Goal: Communication & Community: Answer question/provide support

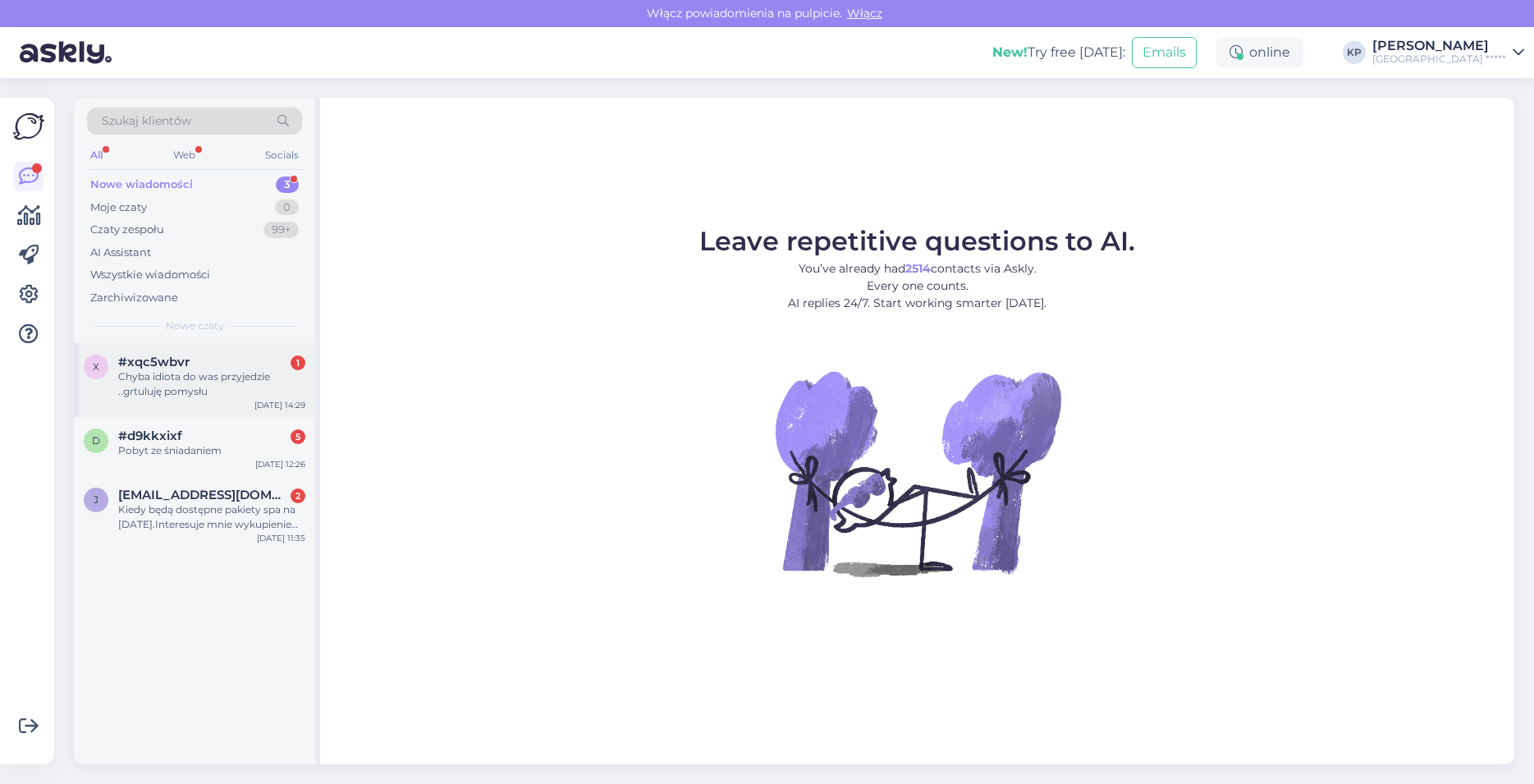
click at [217, 389] on div "Chyba idiota do was przyjedzie ..grtuluję pomysłu" at bounding box center [212, 384] width 187 height 29
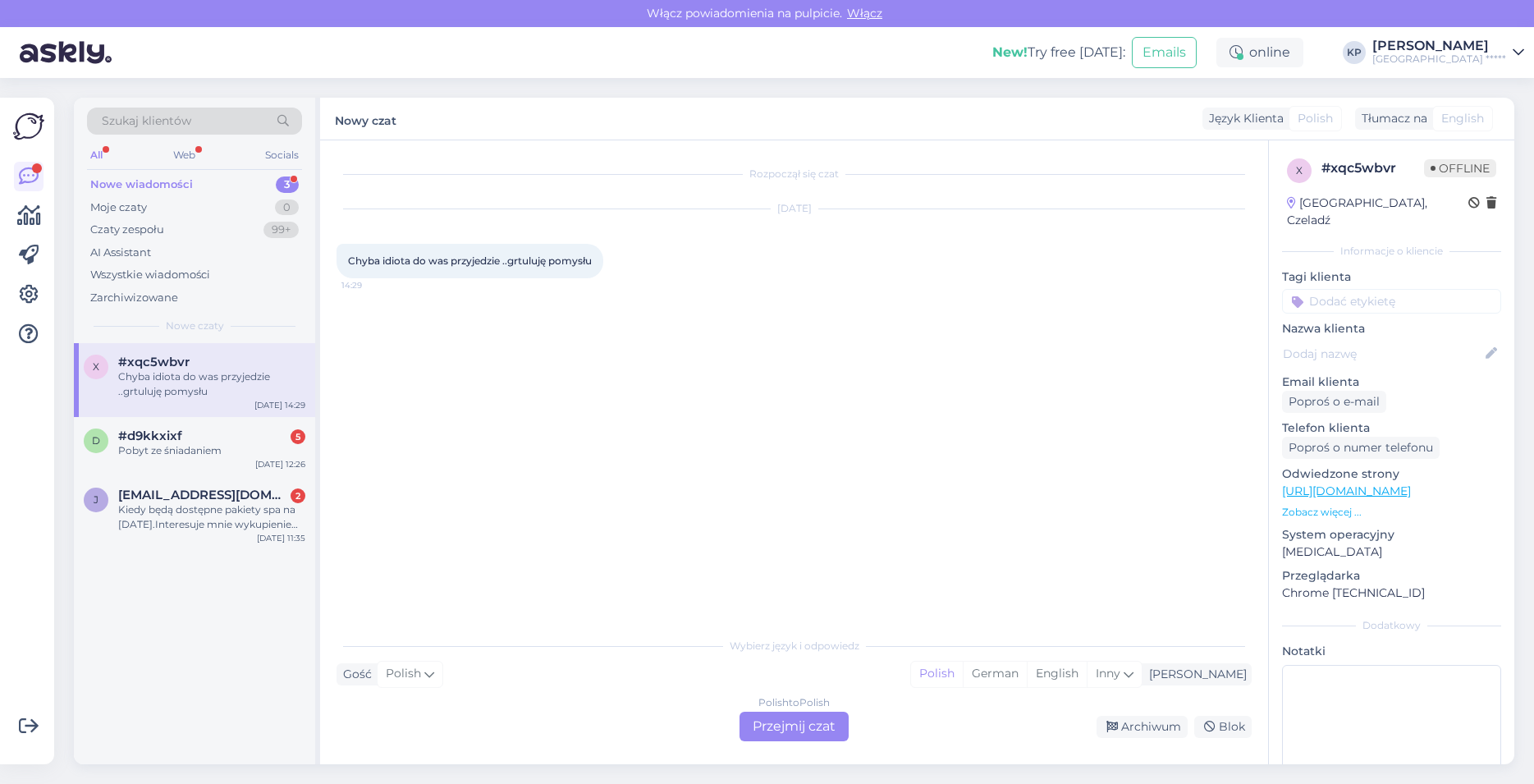
click at [792, 725] on div "Polish to Polish Przejmij czat" at bounding box center [794, 726] width 109 height 29
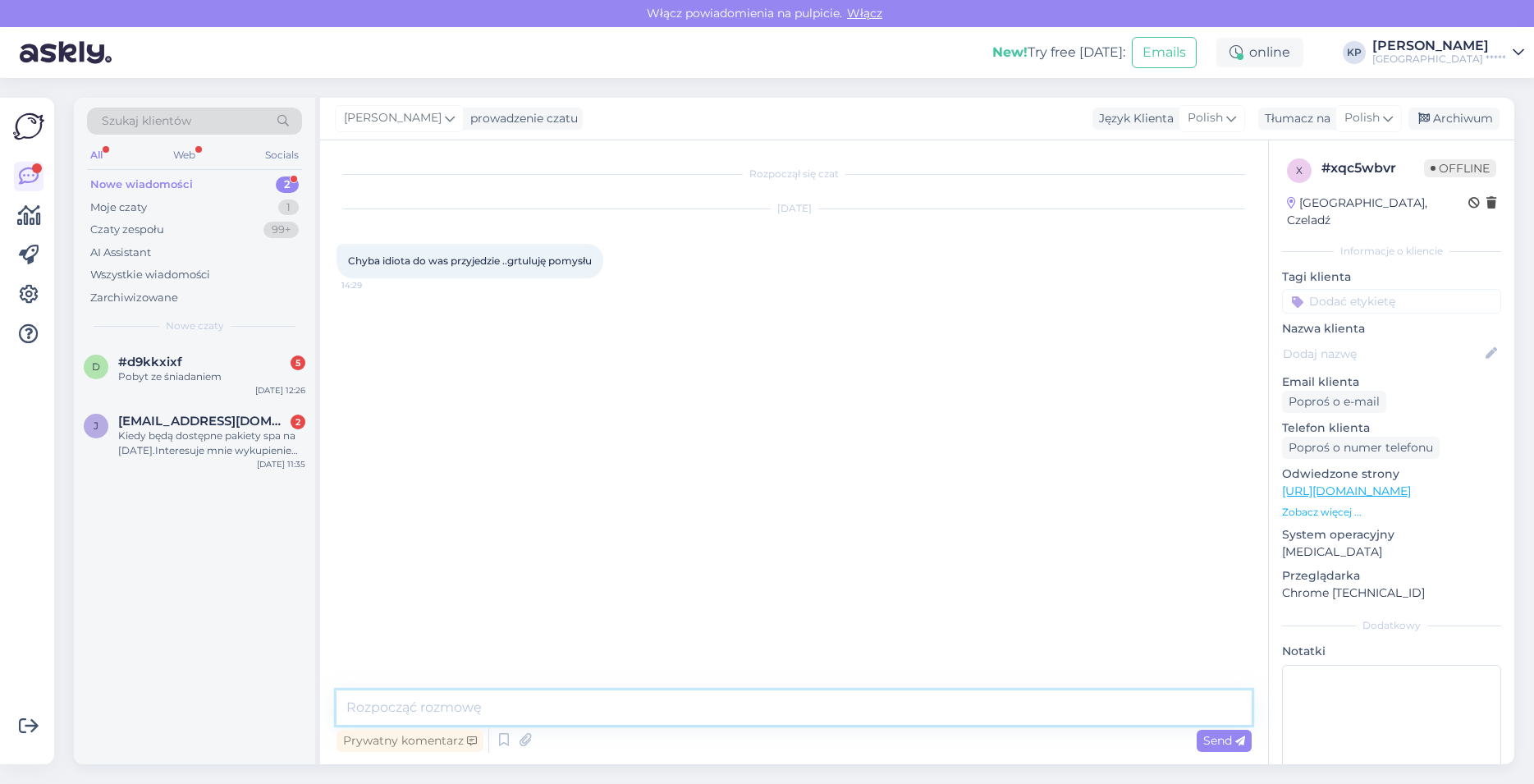
click at [422, 704] on textarea at bounding box center [794, 707] width 915 height 34
type textarea "Dzień dobry, [PERSON_NAME], ale nie rozumiem. W czym mogę pomóc ? Pozdrawiam se…"
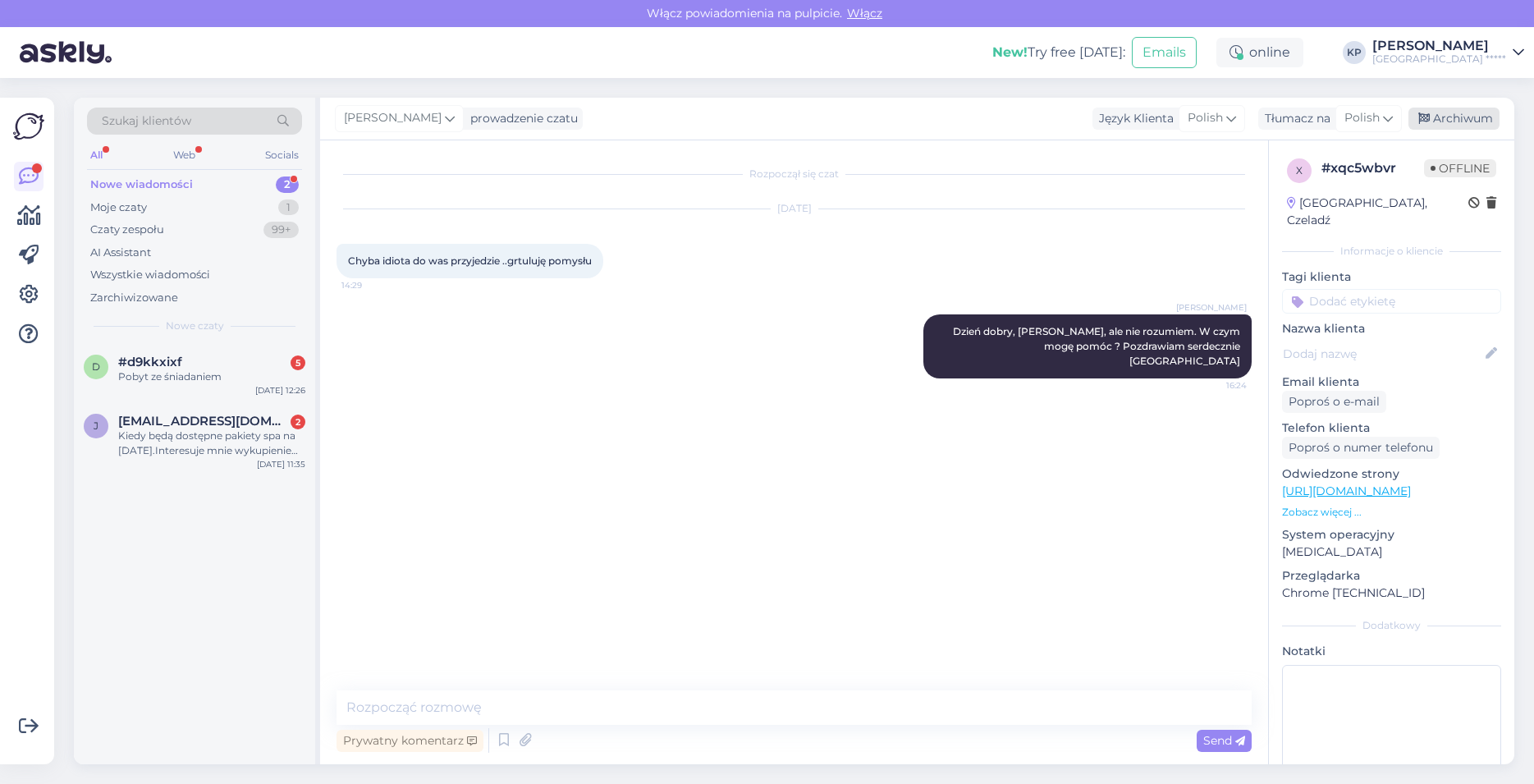
click at [1419, 125] on icon at bounding box center [1423, 118] width 11 height 11
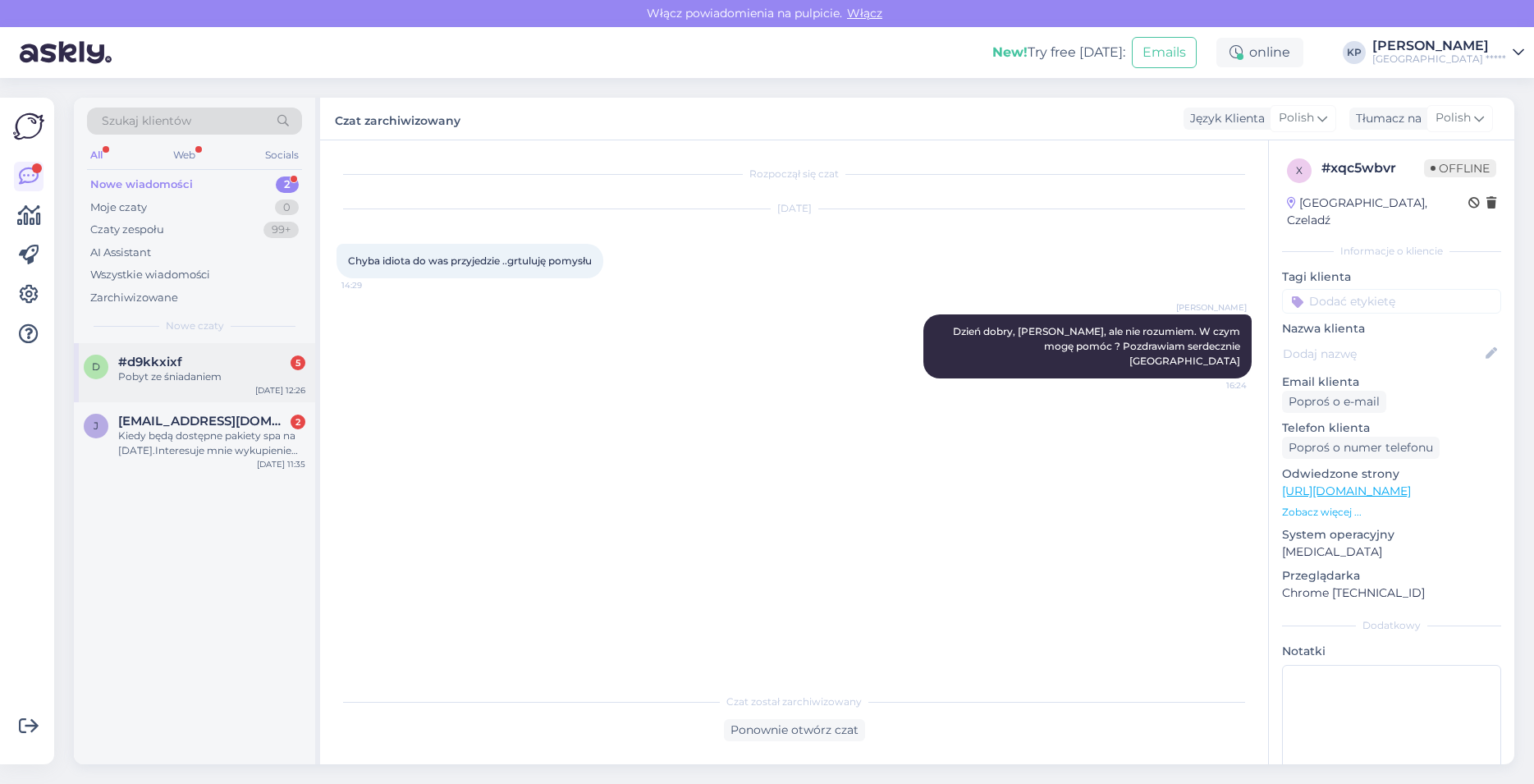
click at [172, 373] on div "Pobyt ze śniadaniem" at bounding box center [212, 377] width 187 height 15
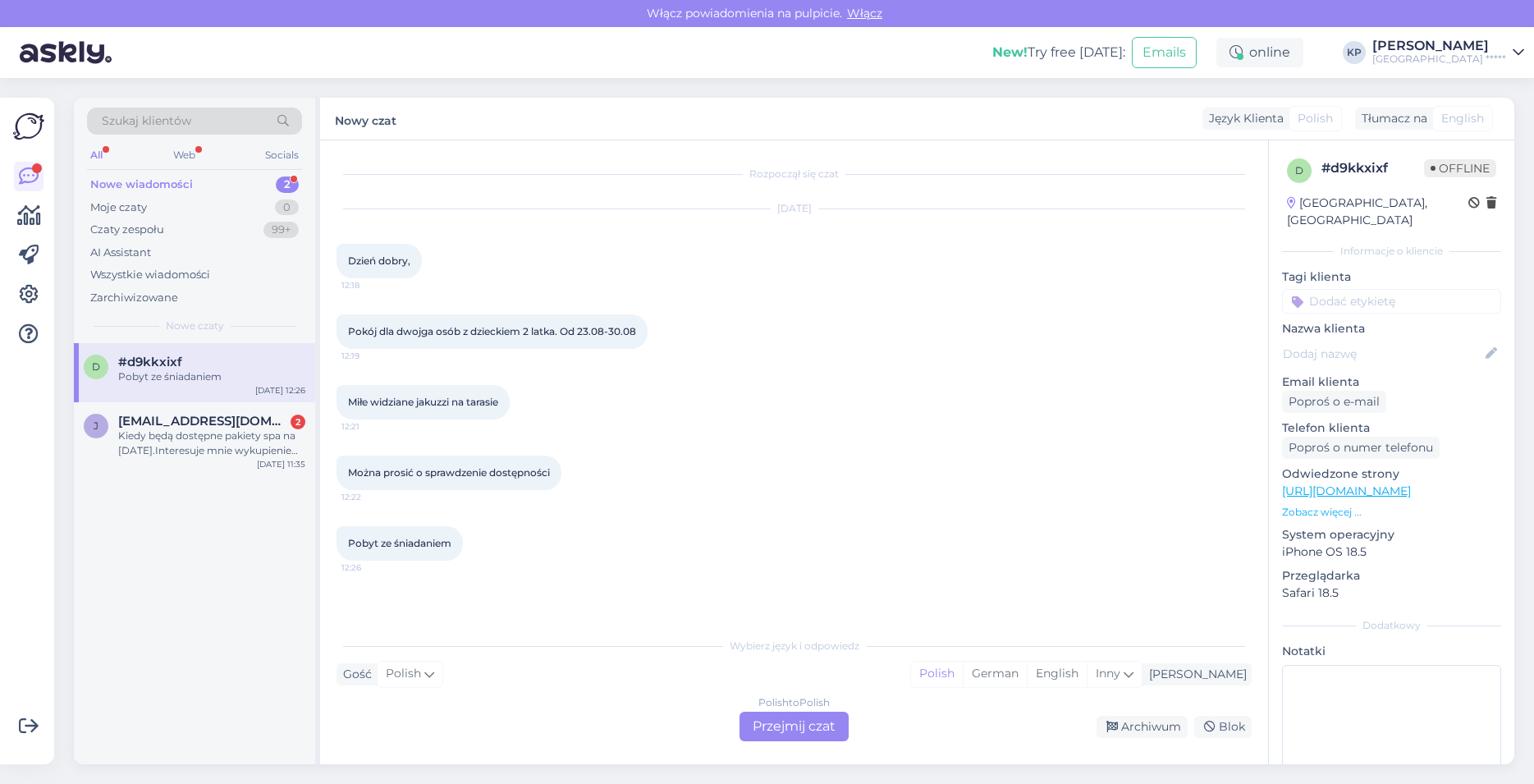
click at [830, 729] on div "Polish to Polish Przejmij czat" at bounding box center [794, 726] width 109 height 29
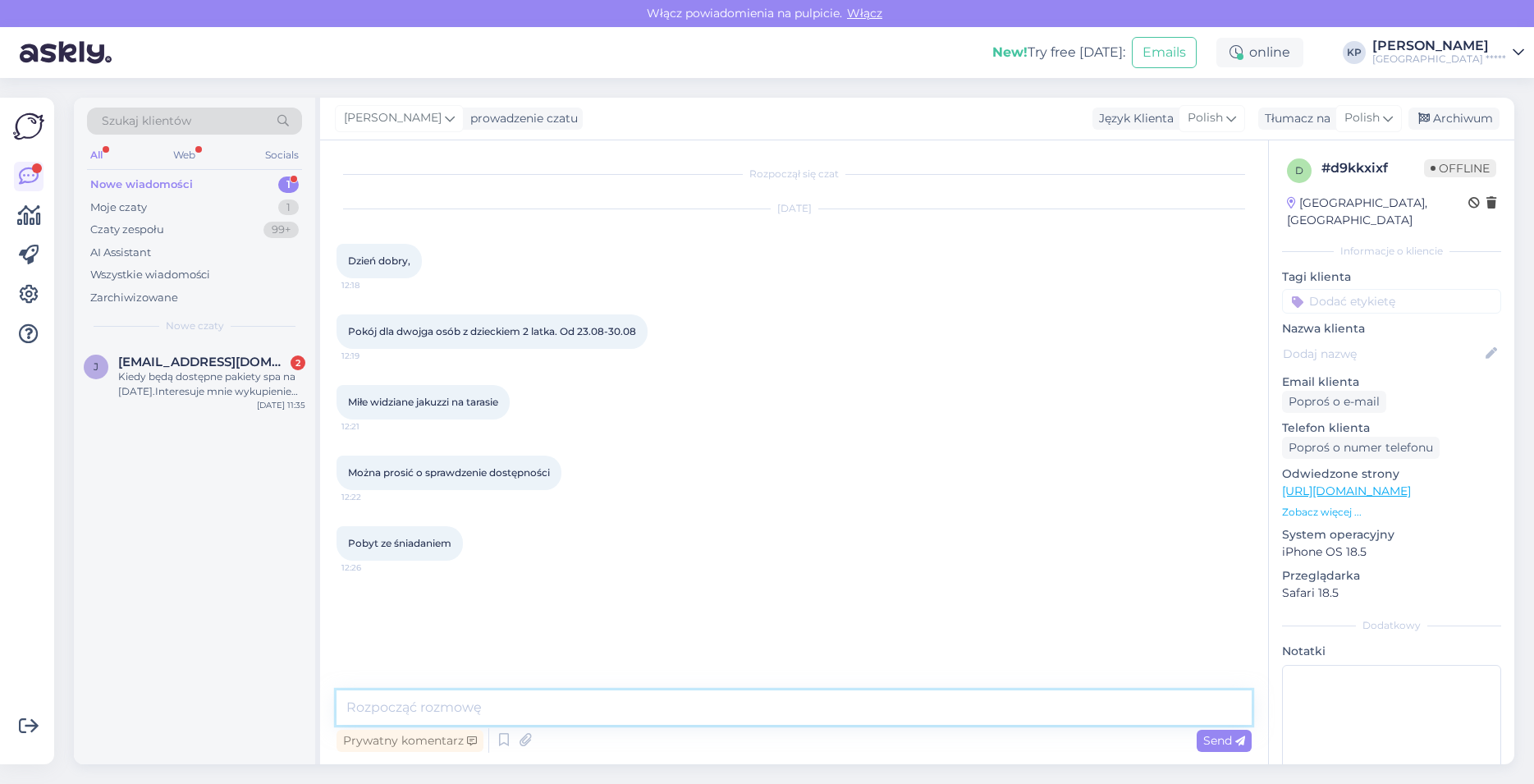
click at [392, 705] on textarea at bounding box center [794, 707] width 915 height 34
type textarea "Dzień dobry, proszę o podanie adresu email, przygotuję ofertę pobytu. Pozdrawia…"
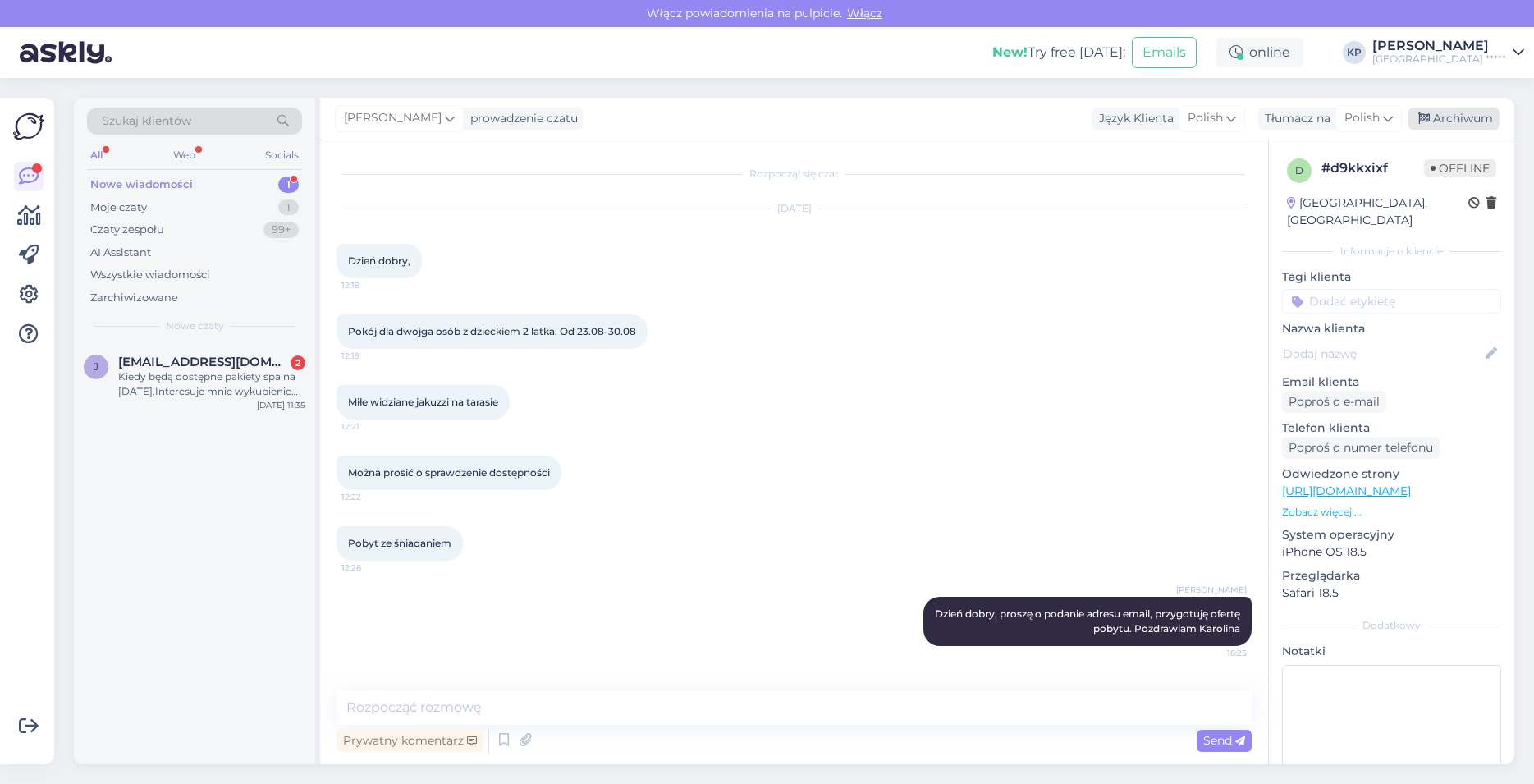
click at [1459, 109] on div "Archiwum" at bounding box center [1454, 118] width 91 height 22
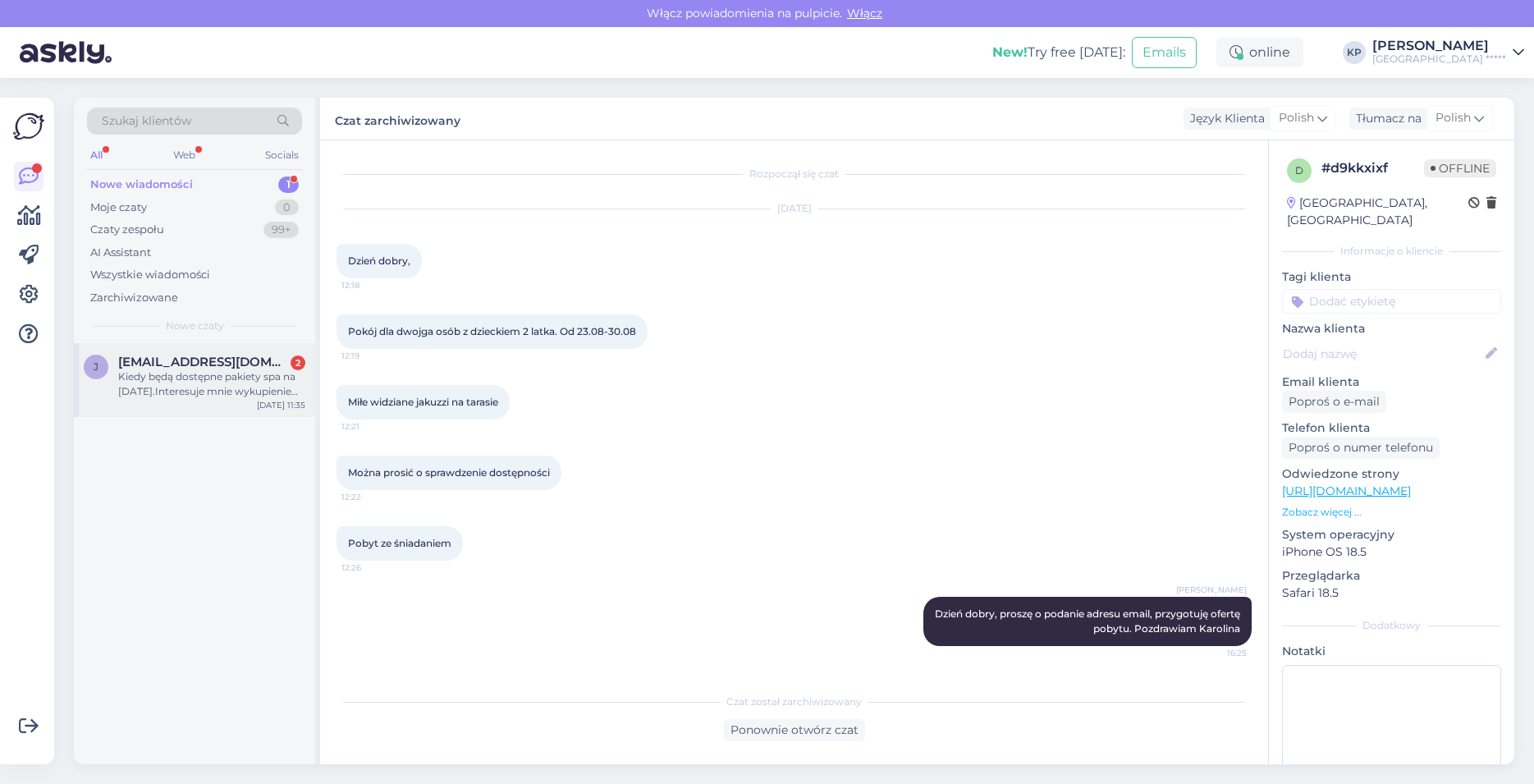
click at [167, 393] on div "Kiedy będą dostępne pakiety spa na [DATE].Interesuje mnie wykupienie pakiety Ar…" at bounding box center [212, 384] width 187 height 29
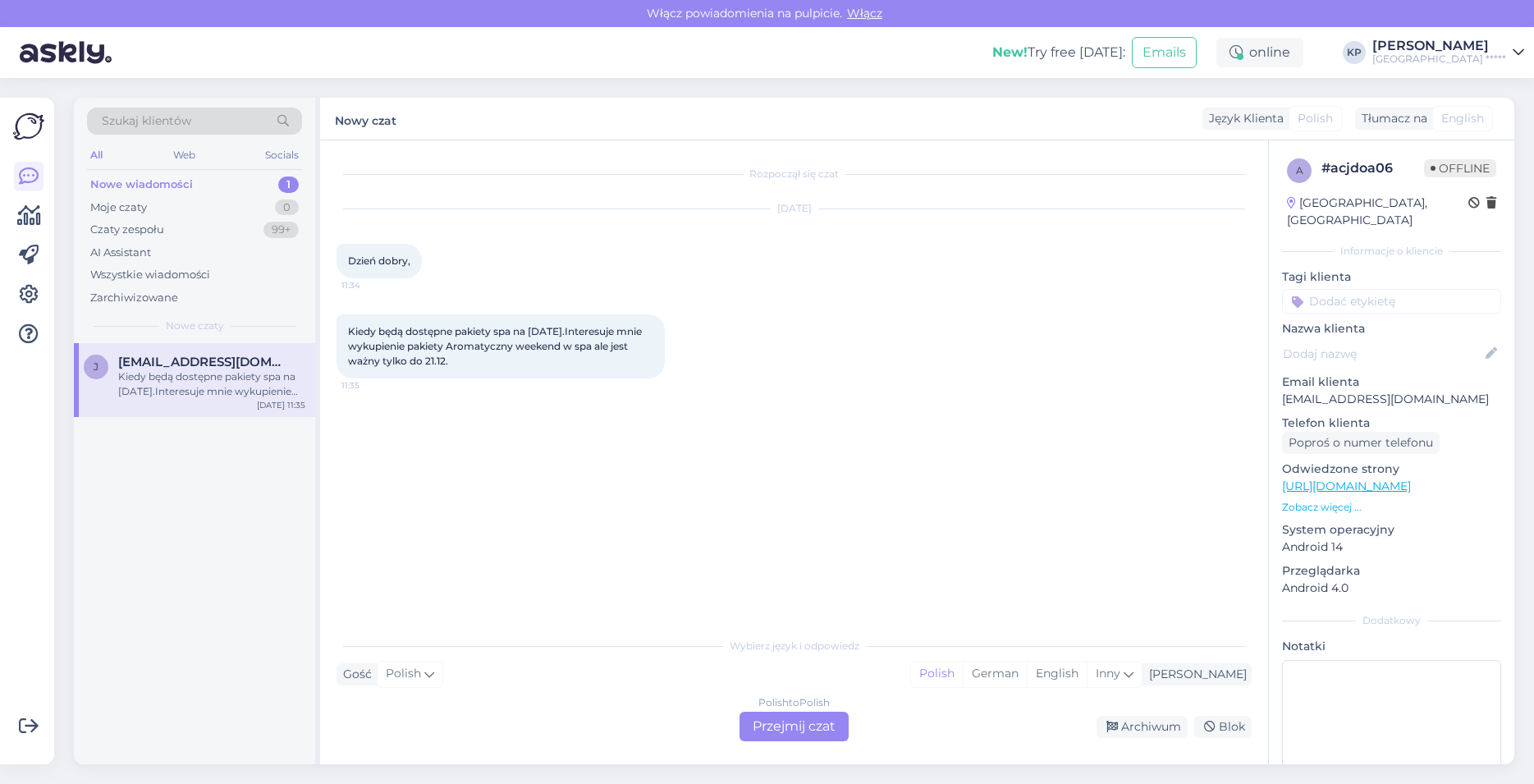
click at [802, 727] on div "Polish to Polish Przejmij czat" at bounding box center [794, 726] width 109 height 29
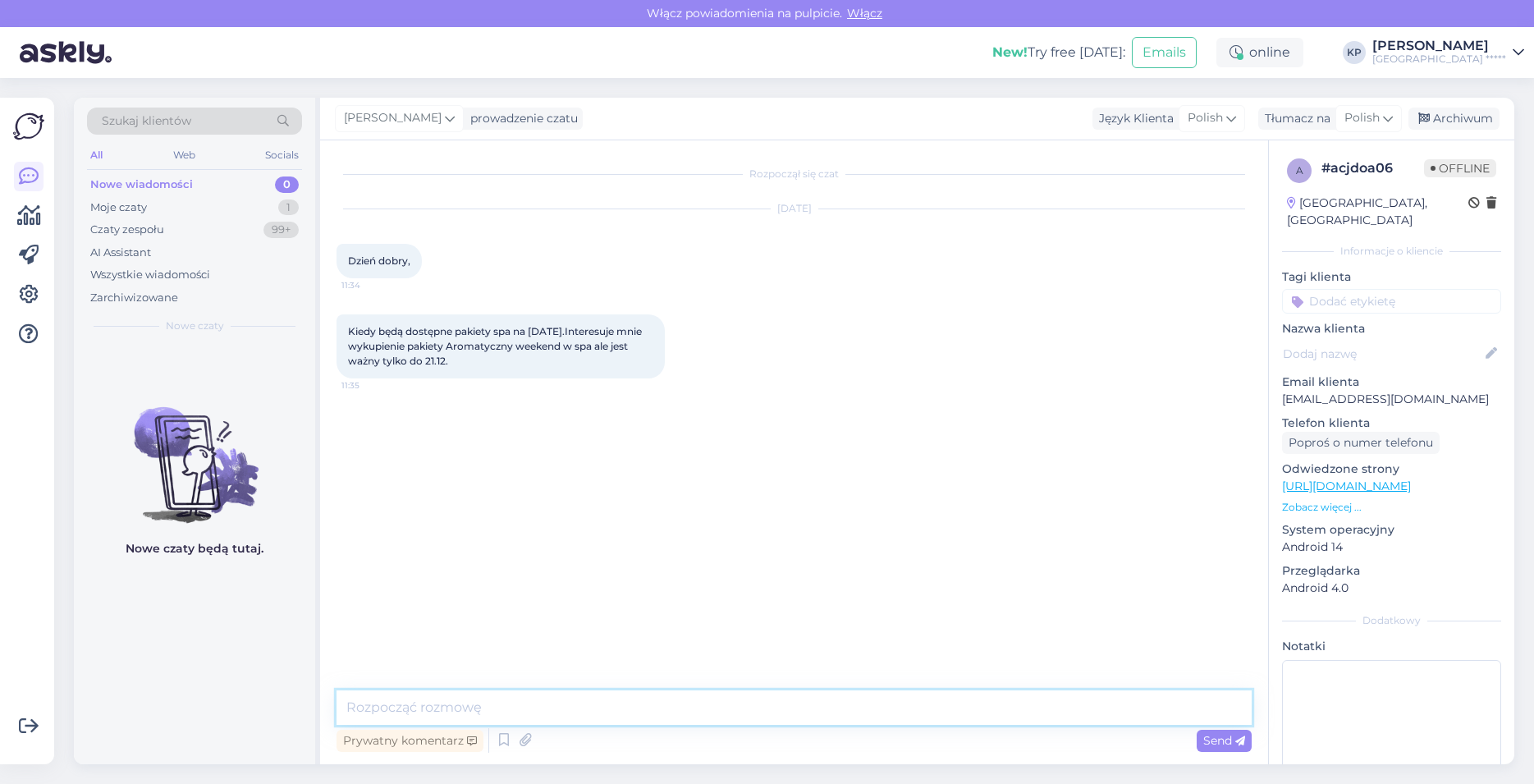
click at [511, 703] on textarea at bounding box center [794, 707] width 915 height 34
click at [915, 706] on textarea "Dzień dobry, oferta pakietów z zabiegami powinna pojawić się w okolicach listop…" at bounding box center [794, 707] width 915 height 34
type textarea "Dzień dobry, oferta pakietów z zabiegami powinna pojawić się w okolicach listop…"
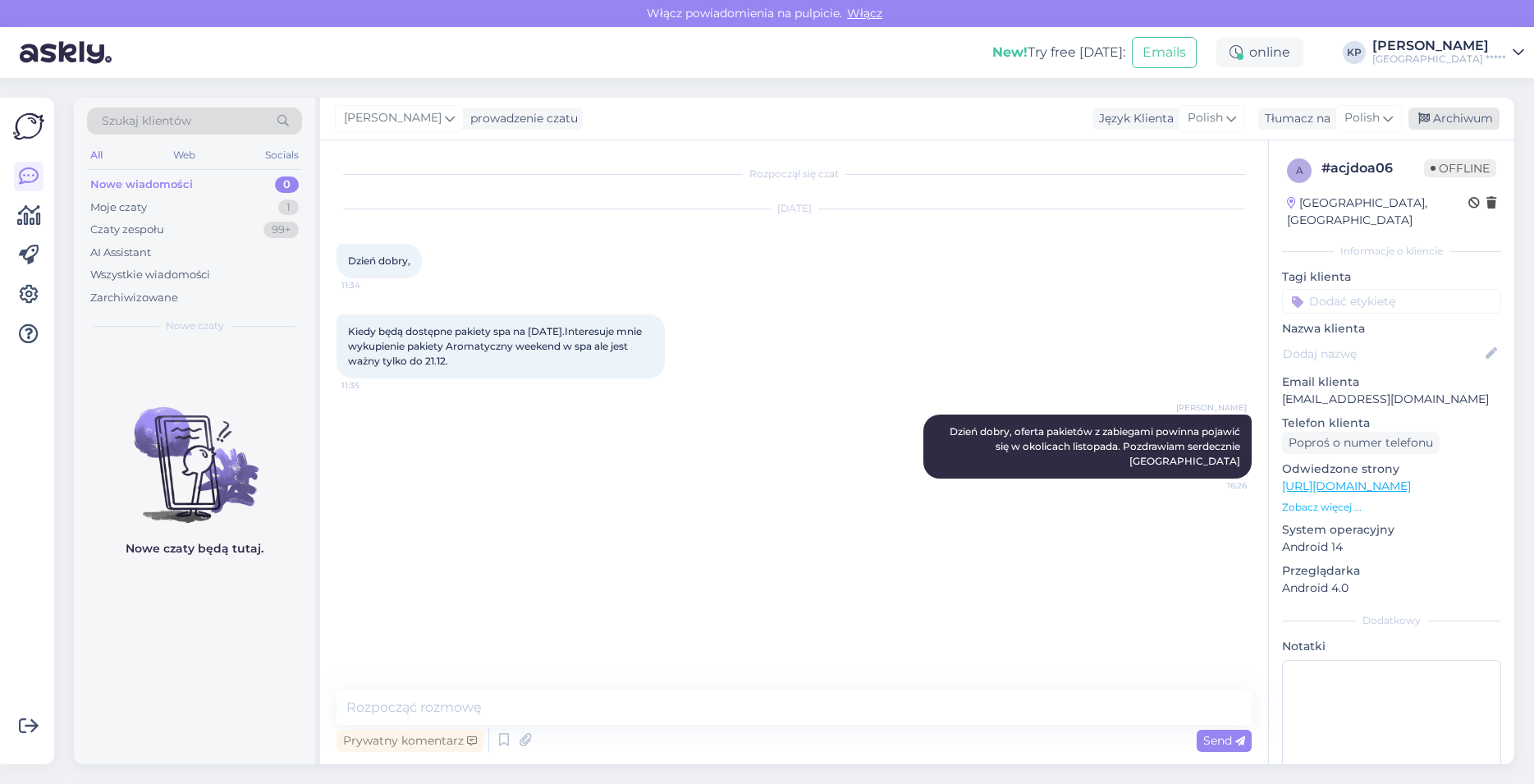
click at [1493, 118] on div "Archiwum" at bounding box center [1454, 118] width 91 height 22
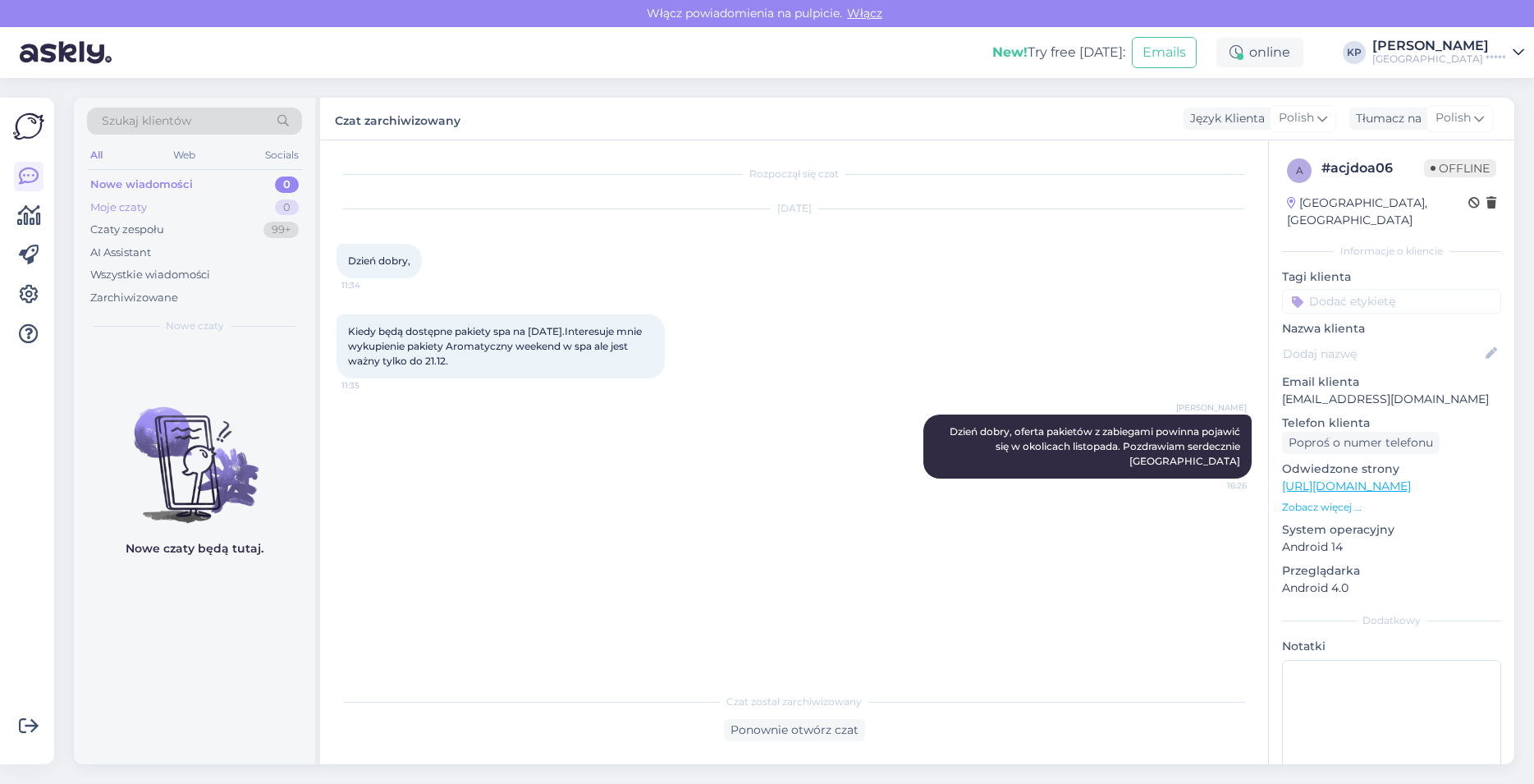
click at [128, 209] on div "Moje czaty" at bounding box center [118, 208] width 57 height 17
click at [149, 186] on div "Nowe wiadomości" at bounding box center [139, 185] width 98 height 17
